Goal: Navigation & Orientation: Find specific page/section

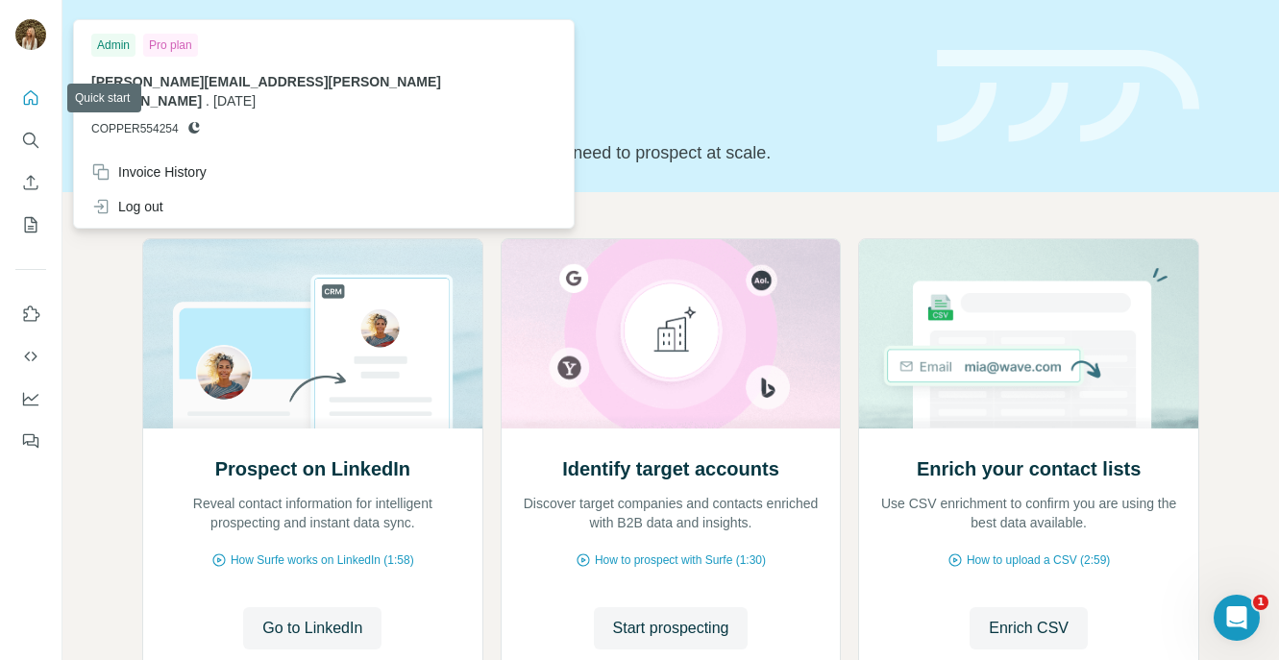
click at [28, 111] on button "Quick start" at bounding box center [30, 98] width 31 height 35
